Goal: Information Seeking & Learning: Check status

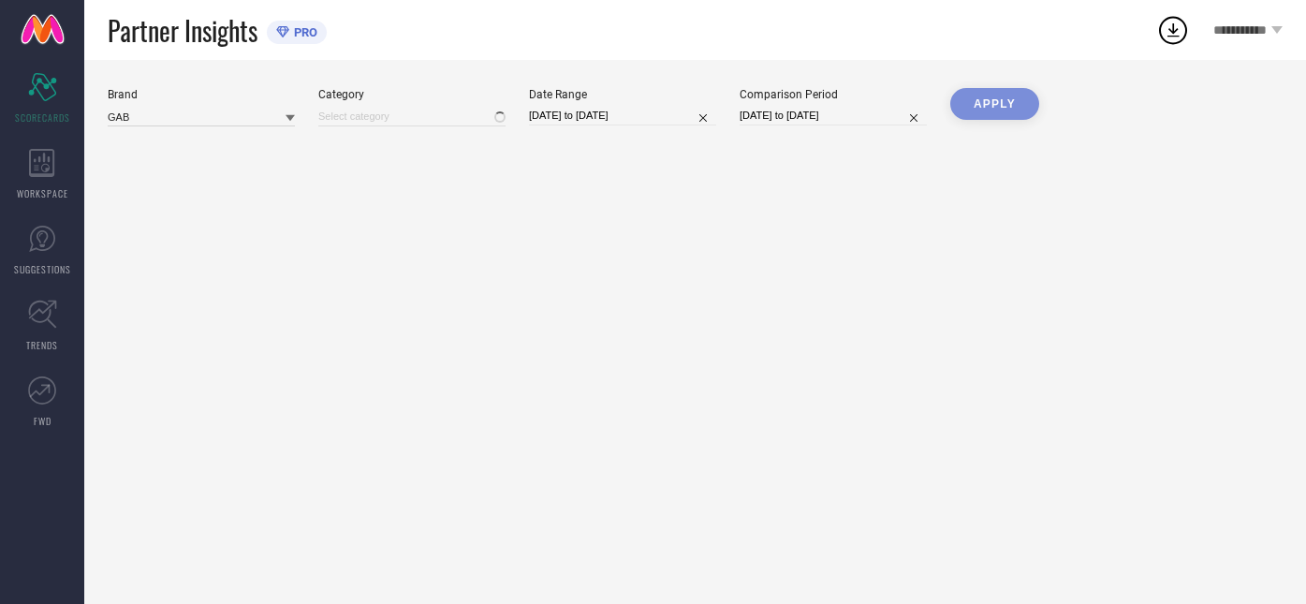
type input "All"
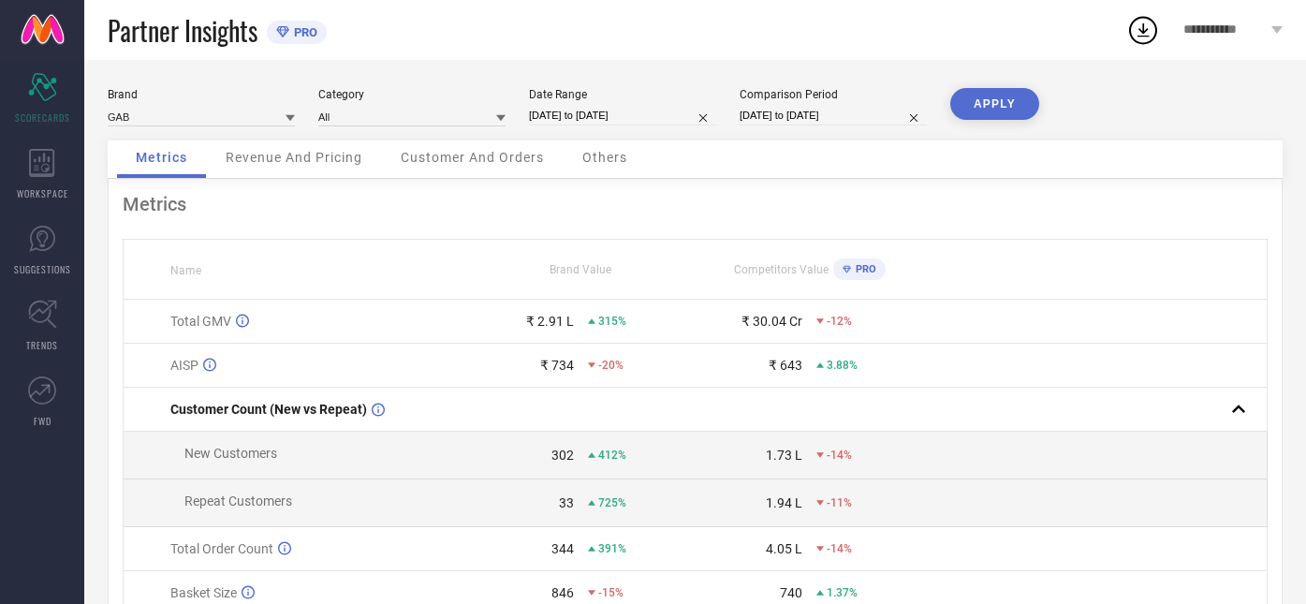
click at [633, 116] on input "[DATE] to [DATE]" at bounding box center [622, 116] width 187 height 20
select select "6"
select select "2025"
select select "7"
select select "2025"
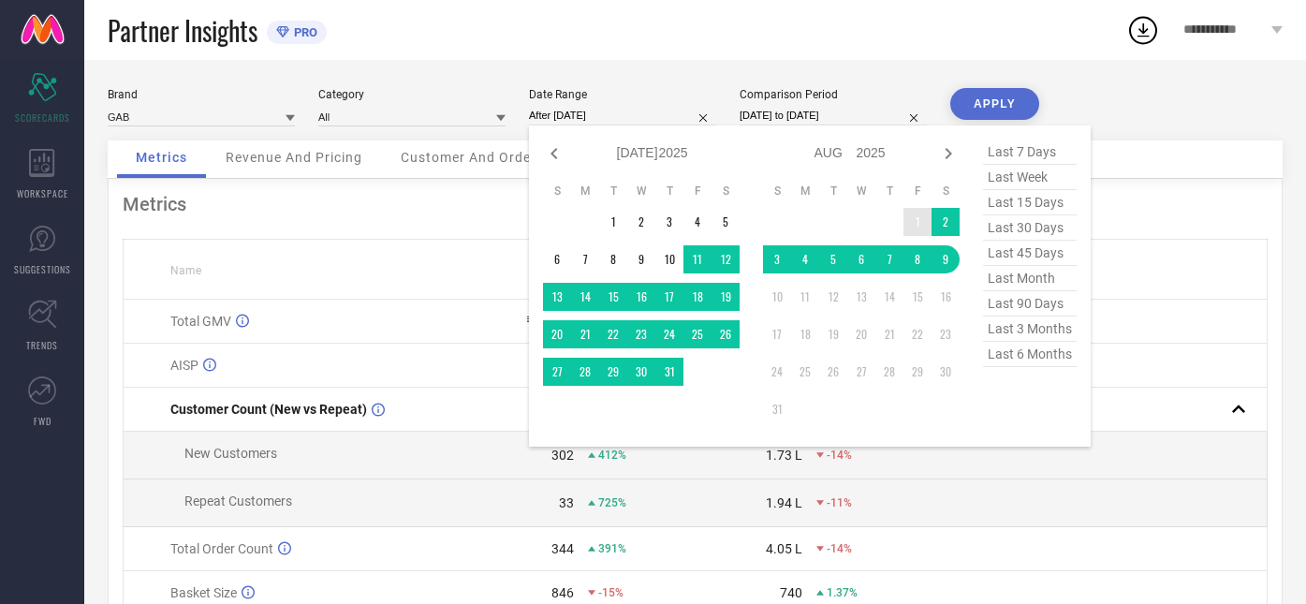
click at [917, 225] on td "1" at bounding box center [917, 222] width 28 height 28
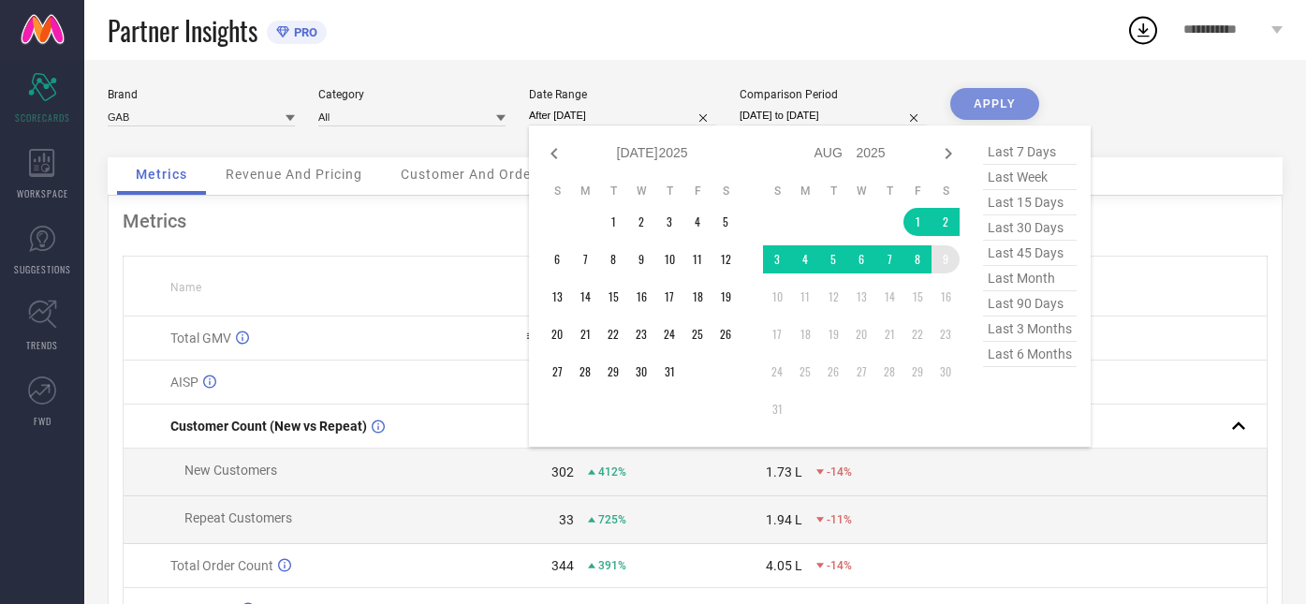
type input "[DATE] to [DATE]"
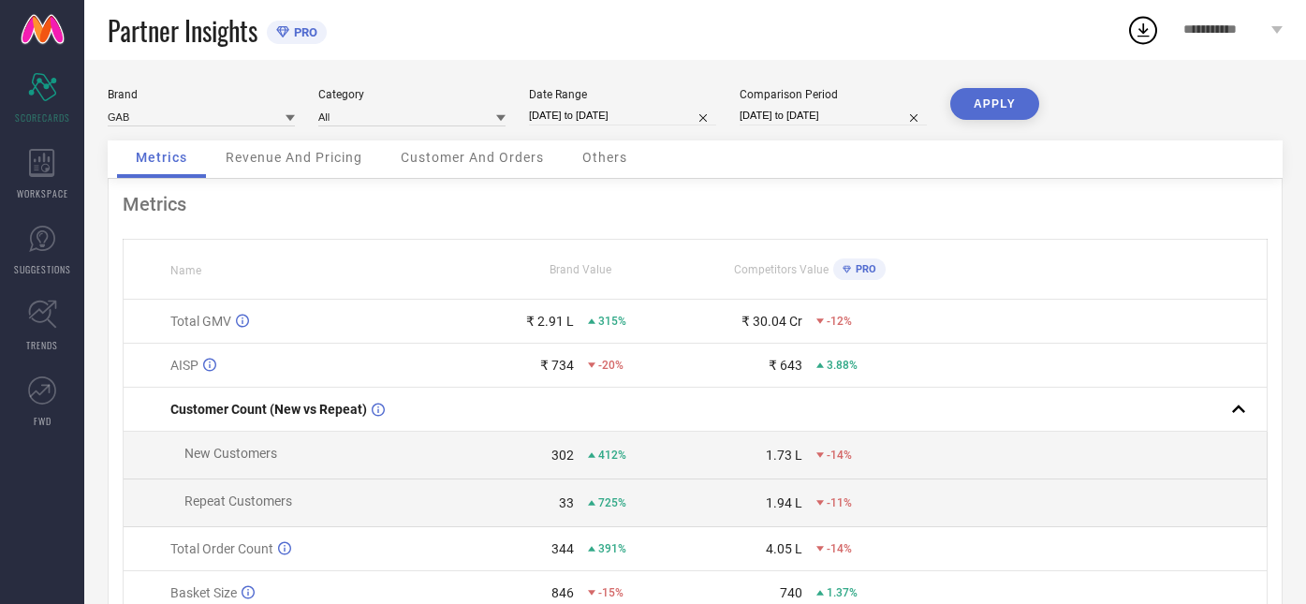
select select "6"
select select "2024"
select select "7"
select select "2024"
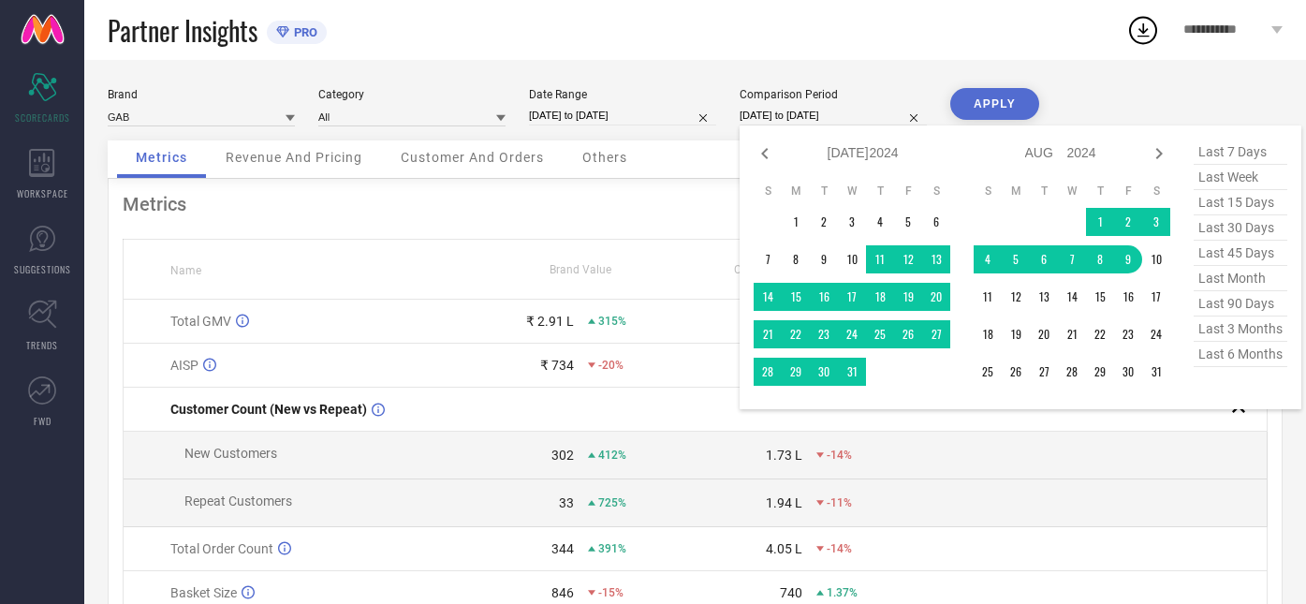
click at [799, 114] on input "[DATE] to [DATE]" at bounding box center [832, 116] width 187 height 20
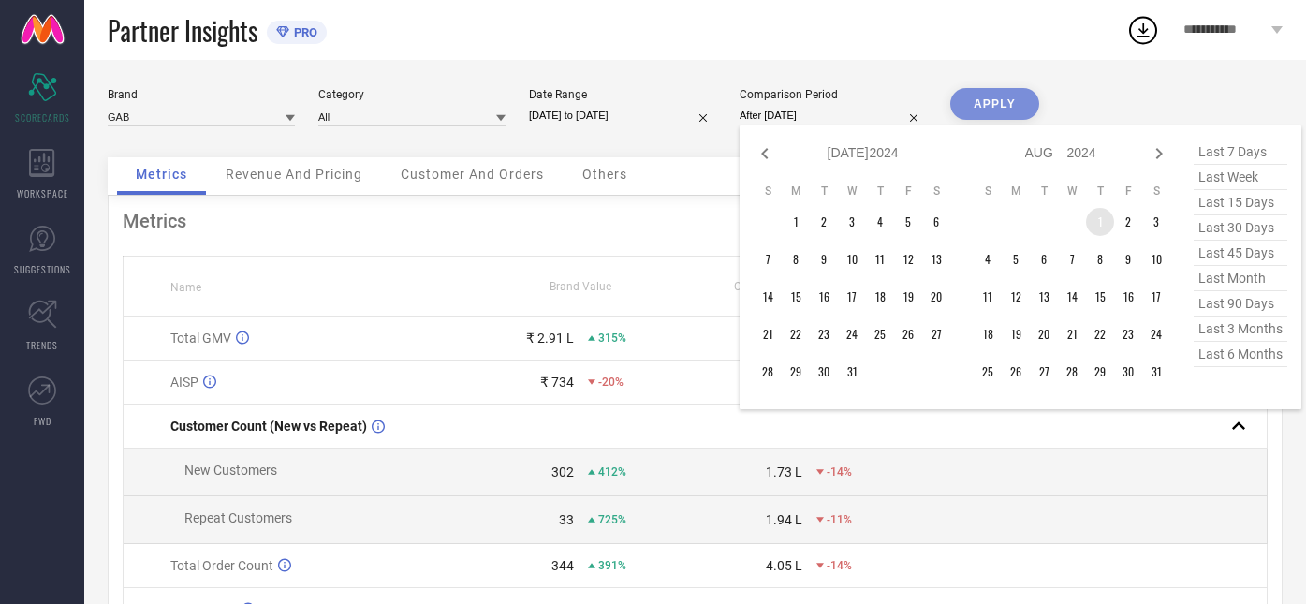
click at [1099, 220] on td "1" at bounding box center [1100, 222] width 28 height 28
type input "[DATE] to [DATE]"
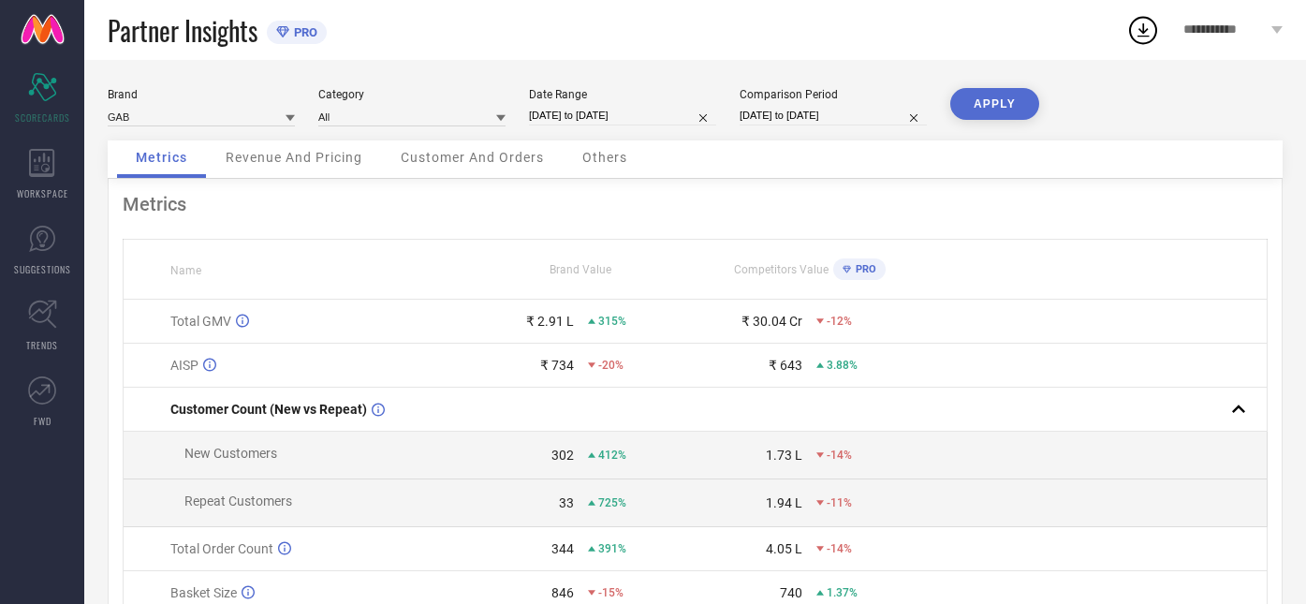
click at [993, 103] on button "APPLY" at bounding box center [994, 104] width 89 height 32
click at [823, 322] on div "-15%" at bounding box center [834, 321] width 36 height 13
click at [863, 264] on span "PRO" at bounding box center [863, 269] width 25 height 12
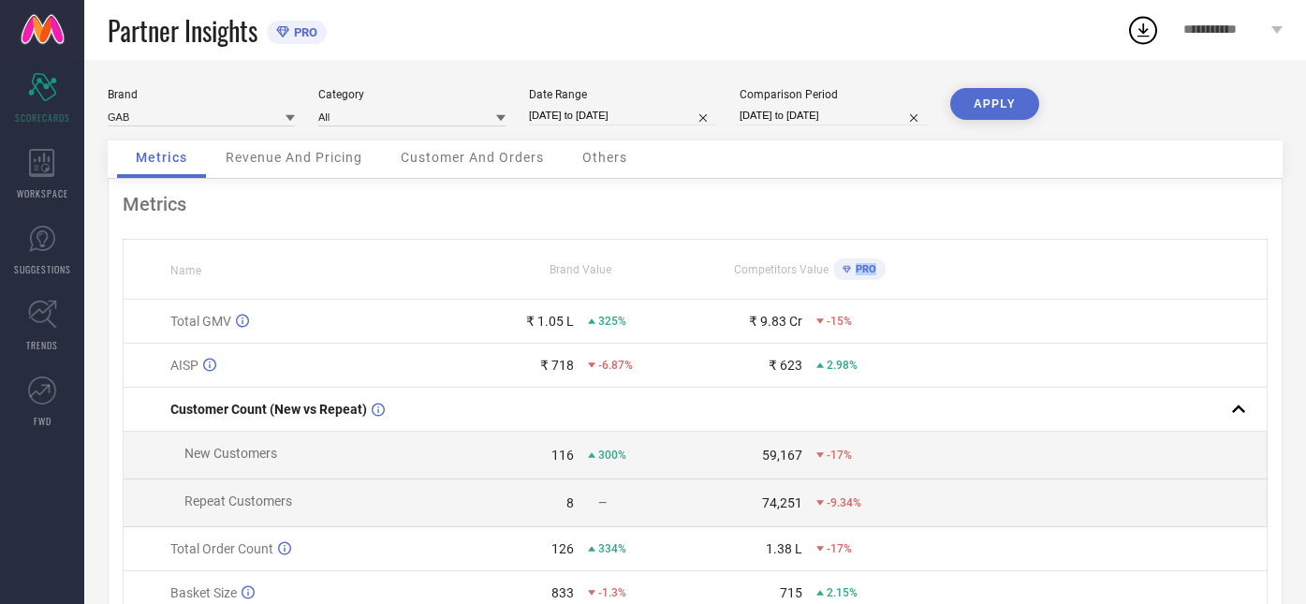
click at [863, 264] on span "PRO" at bounding box center [863, 269] width 25 height 12
click at [862, 272] on span "PRO" at bounding box center [863, 269] width 25 height 12
click at [852, 270] on span "PRO" at bounding box center [863, 269] width 25 height 12
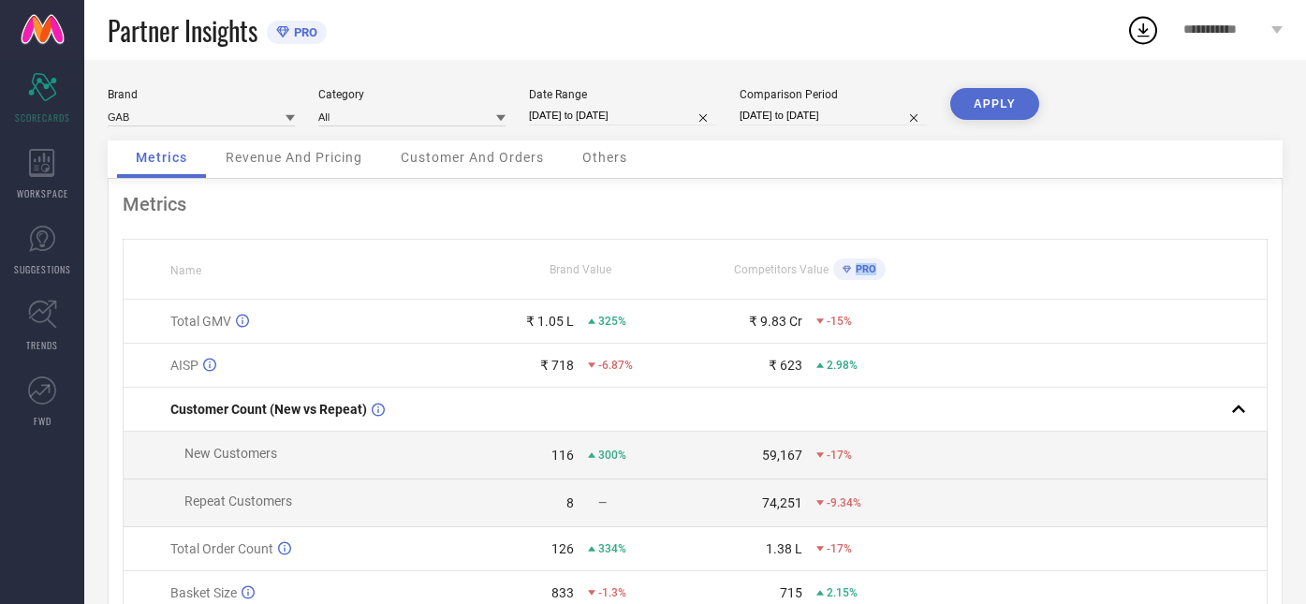
click at [852, 270] on span "PRO" at bounding box center [863, 269] width 25 height 12
click at [843, 271] on icon at bounding box center [846, 269] width 8 height 9
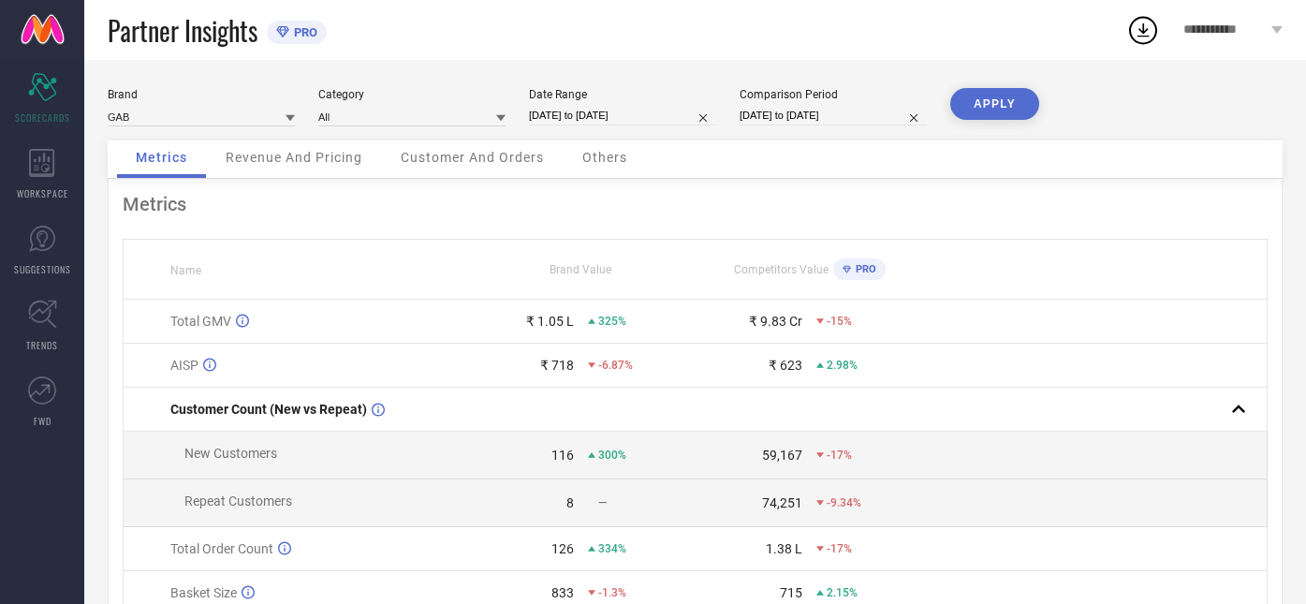
click at [1149, 65] on div "Brand GAB Category All Date Range [DATE] to [DATE] Comparison Period [DATE] to …" at bounding box center [695, 419] width 1222 height 719
click at [573, 367] on div "₹ 718" at bounding box center [557, 365] width 34 height 15
drag, startPoint x: 823, startPoint y: 366, endPoint x: 762, endPoint y: 366, distance: 60.8
click at [762, 366] on div "₹ 623 2.98%" at bounding box center [808, 365] width 227 height 15
click at [744, 366] on div "₹ 623" at bounding box center [748, 365] width 107 height 15
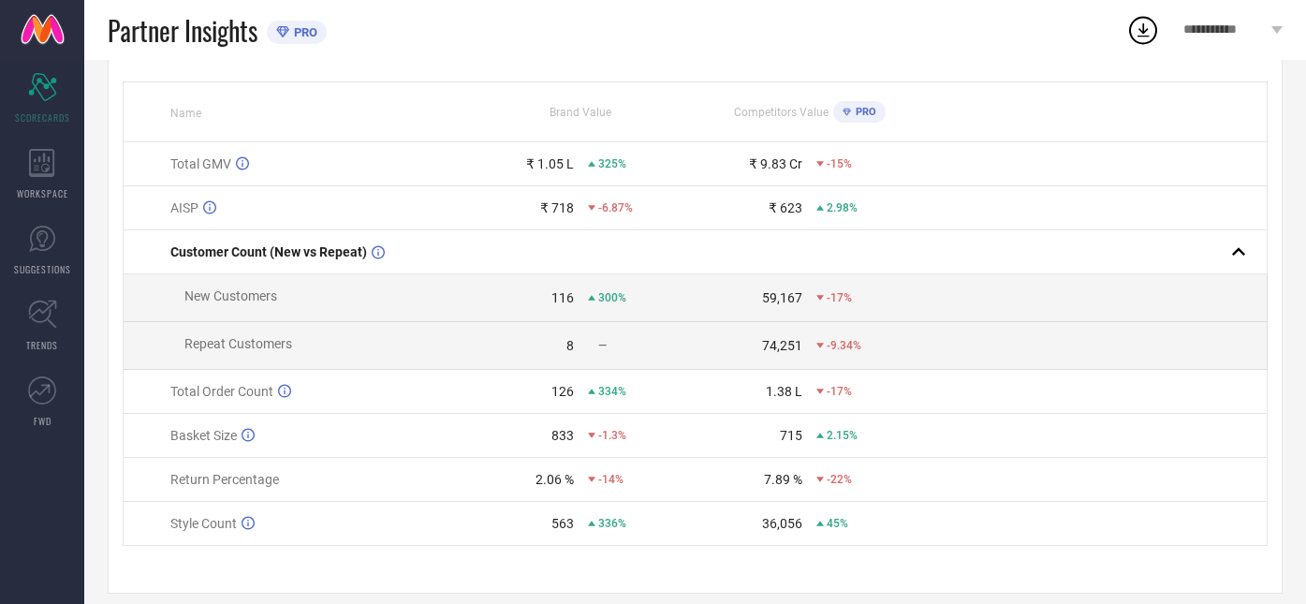
scroll to position [158, 0]
drag, startPoint x: 578, startPoint y: 295, endPoint x: 549, endPoint y: 295, distance: 28.1
click at [549, 295] on div "116 300%" at bounding box center [580, 296] width 227 height 15
drag, startPoint x: 583, startPoint y: 391, endPoint x: 542, endPoint y: 389, distance: 41.2
click at [542, 389] on div "126 334%" at bounding box center [580, 390] width 227 height 15
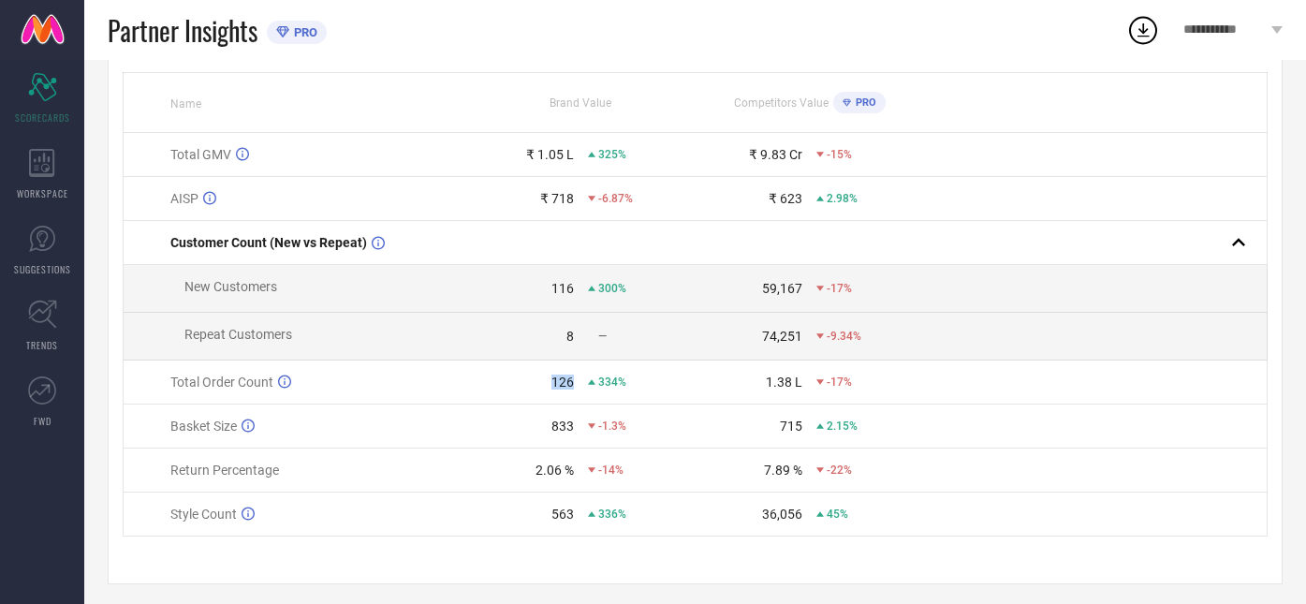
scroll to position [175, 0]
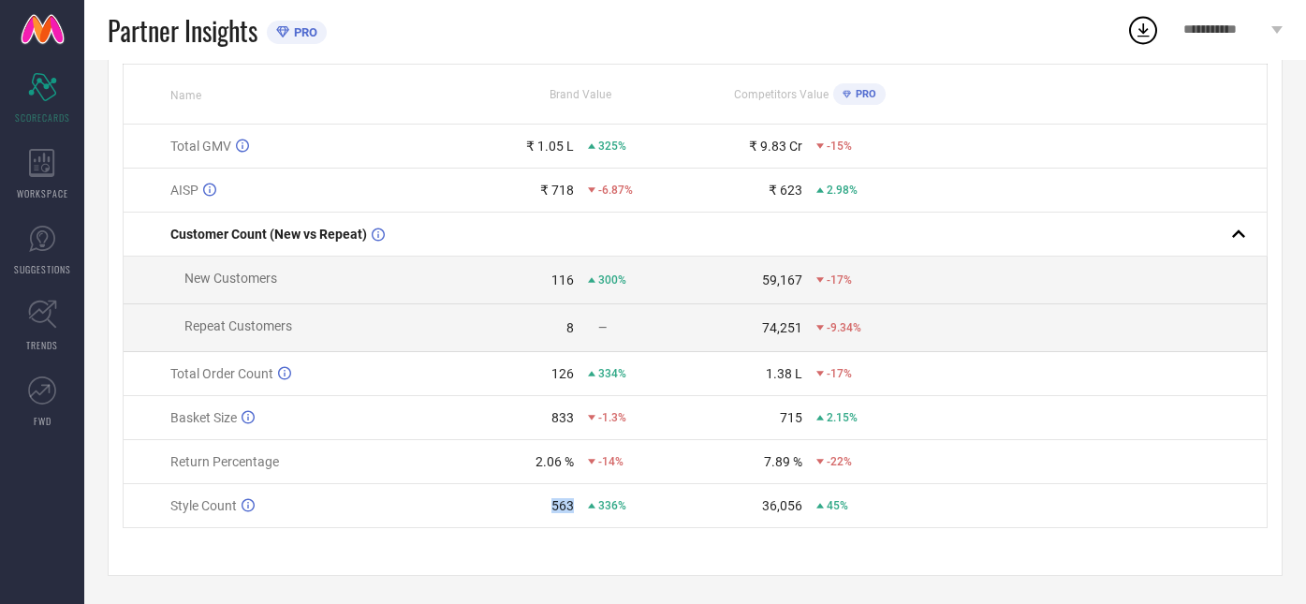
drag, startPoint x: 576, startPoint y: 503, endPoint x: 545, endPoint y: 505, distance: 30.9
click at [545, 505] on div "563 336%" at bounding box center [580, 505] width 227 height 15
drag, startPoint x: 809, startPoint y: 506, endPoint x: 710, endPoint y: 501, distance: 99.4
click at [710, 501] on div "36,056 45%" at bounding box center [808, 505] width 227 height 15
click at [678, 501] on div "336%" at bounding box center [641, 505] width 107 height 13
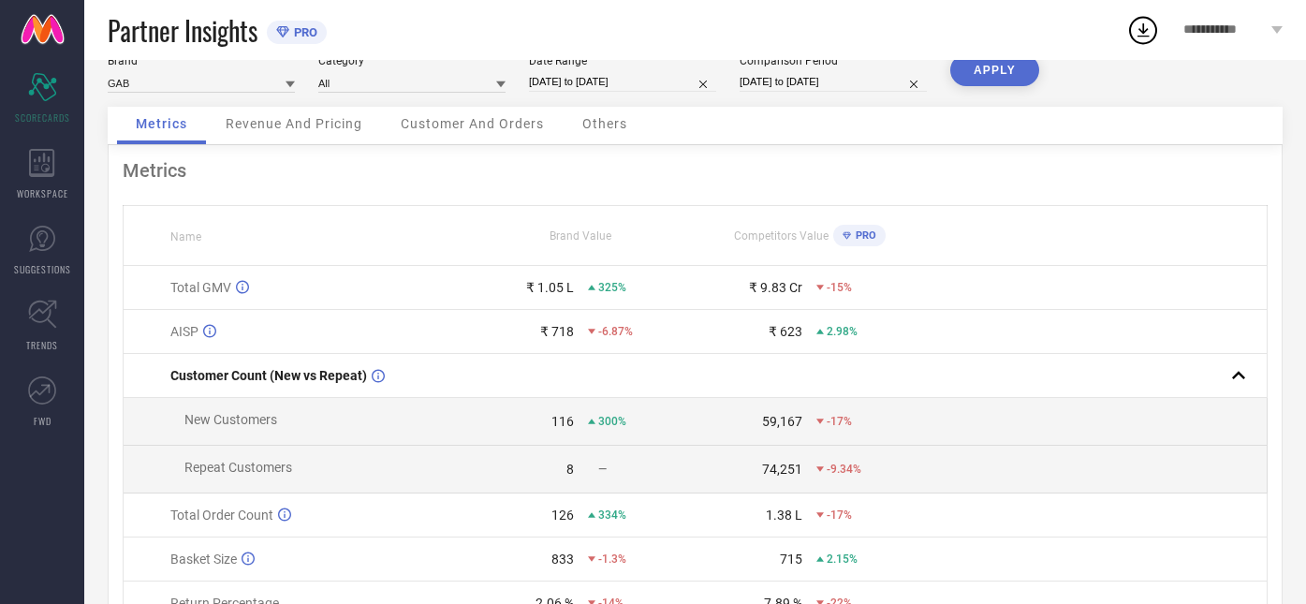
scroll to position [0, 0]
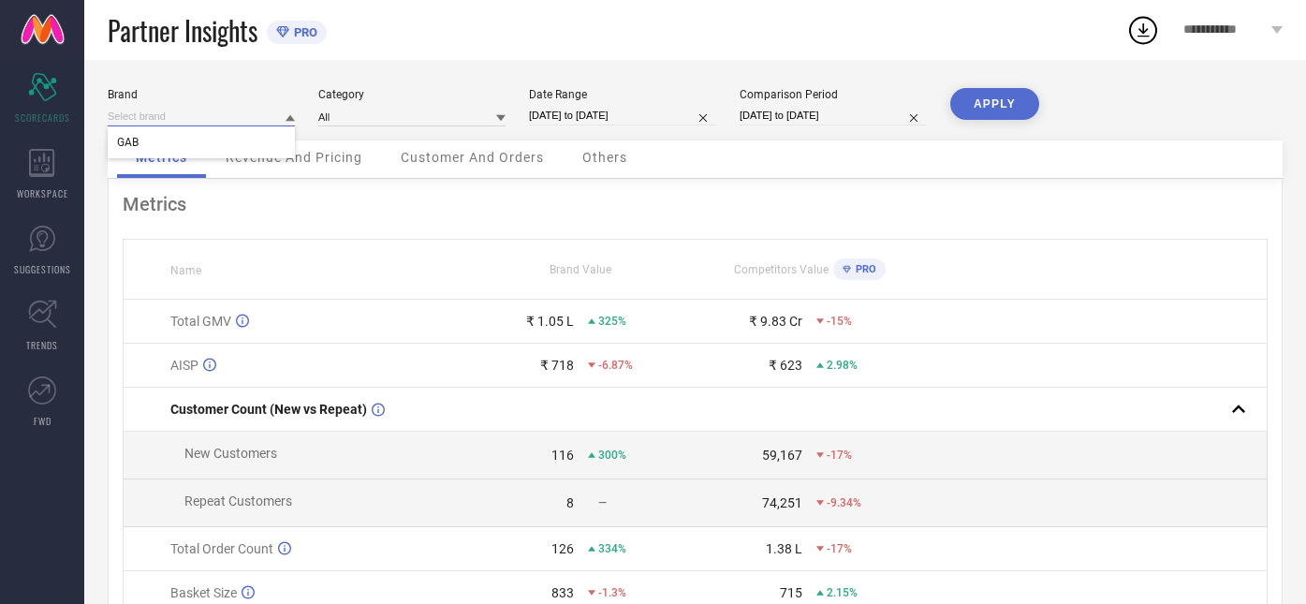
click at [194, 119] on input at bounding box center [201, 117] width 187 height 20
click at [210, 138] on div "GAB" at bounding box center [201, 142] width 187 height 32
click at [357, 109] on input at bounding box center [411, 117] width 187 height 20
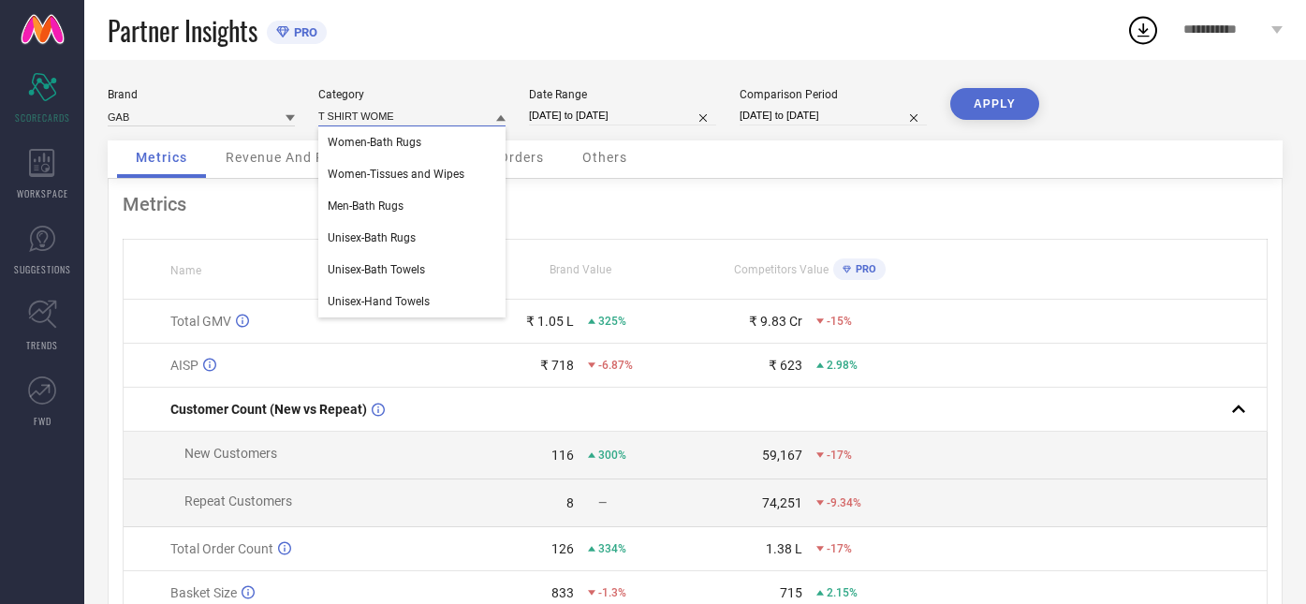
type input "T SHIRT WOMEN"
click at [991, 232] on div "Metrics Name Brand Value Competitors Value PRO Total GMV ₹ 1.05 L 325% ₹ 9.83 C…" at bounding box center [695, 465] width 1175 height 572
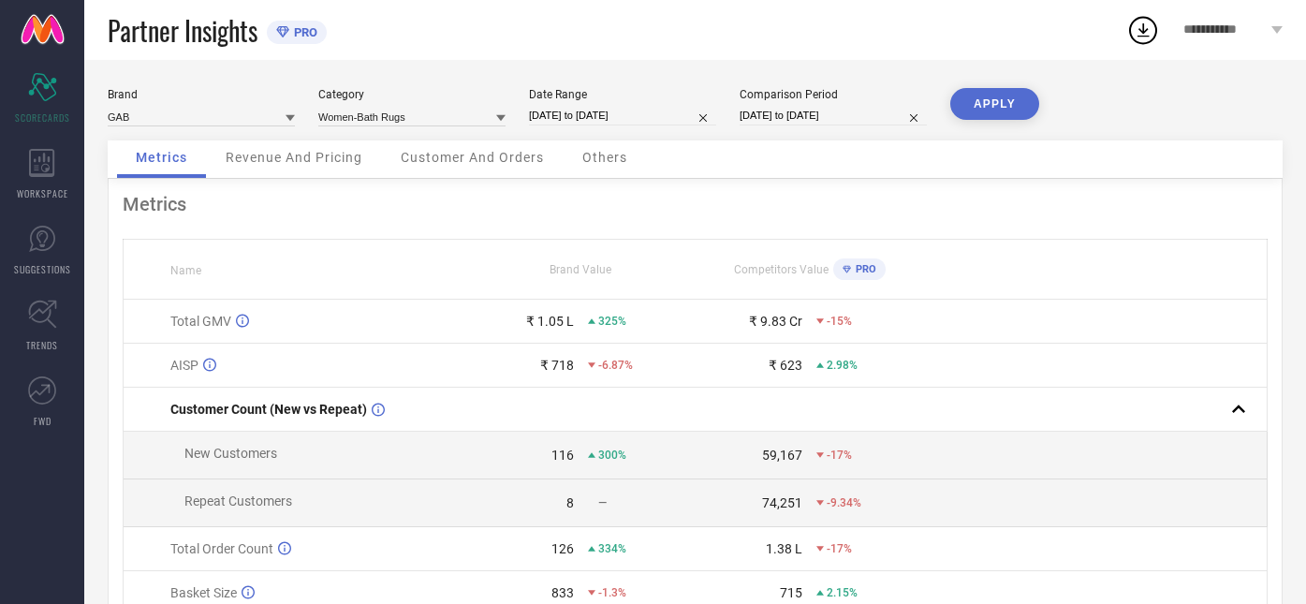
scroll to position [175, 0]
